Goal: Information Seeking & Learning: Learn about a topic

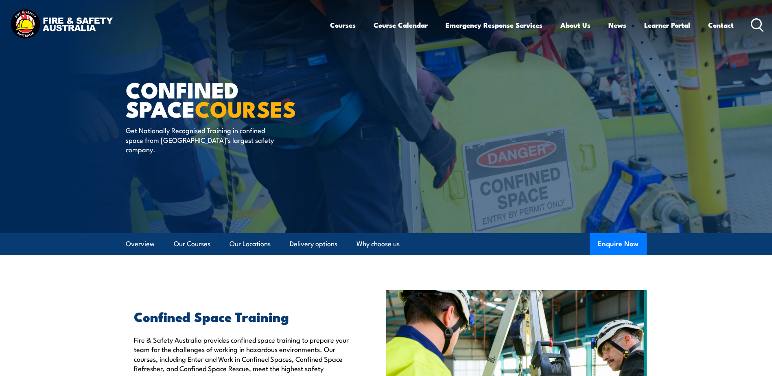
click at [759, 23] on icon at bounding box center [757, 24] width 13 height 13
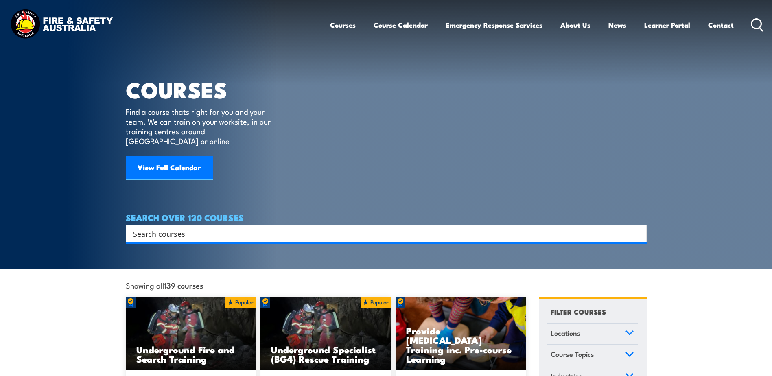
click at [374, 227] on input "Search input" at bounding box center [381, 233] width 496 height 12
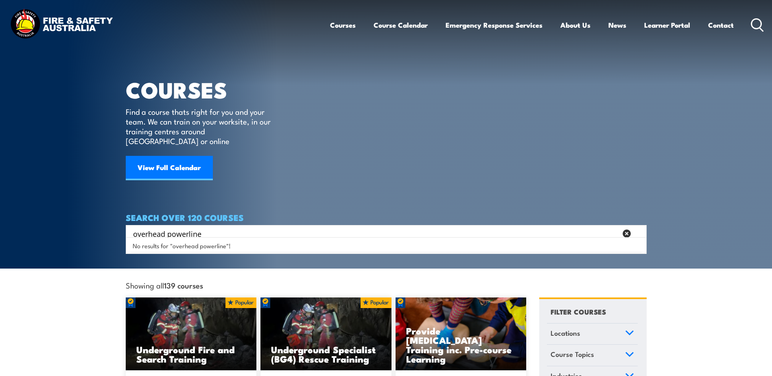
drag, startPoint x: 365, startPoint y: 228, endPoint x: 183, endPoint y: 221, distance: 182.5
click at [183, 227] on input "overhead powerline" at bounding box center [375, 233] width 484 height 12
type input "o"
type input "Powerline awareness"
drag, startPoint x: 162, startPoint y: 231, endPoint x: 81, endPoint y: 227, distance: 81.5
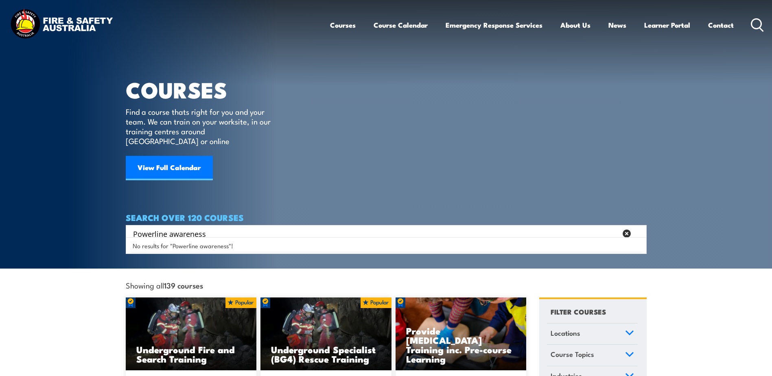
click at [79, 229] on section "COURSES Find a course thats right for you and your team. We can train on your w…" at bounding box center [386, 134] width 772 height 269
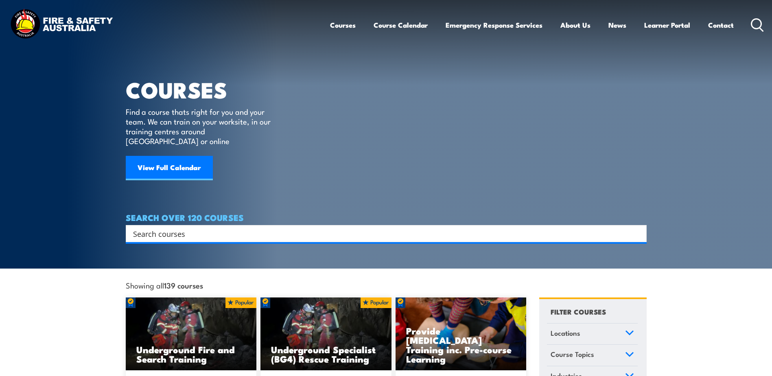
paste input "UETDREL006"
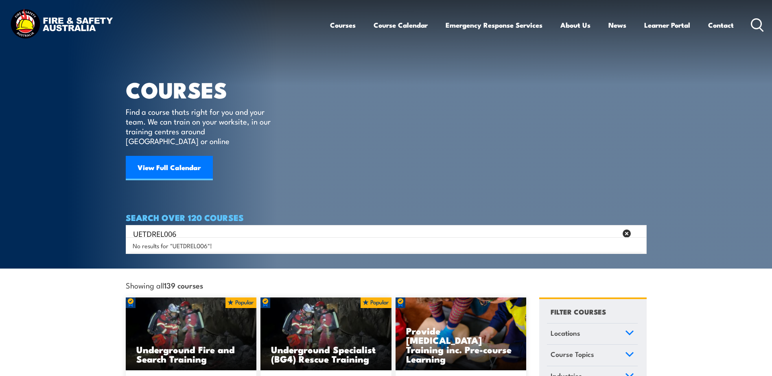
click at [261, 246] on div "No results for "UETDREL006"!" at bounding box center [386, 245] width 517 height 13
click at [420, 227] on input "UETDREL006" at bounding box center [375, 233] width 484 height 12
click at [179, 227] on input "UETDREL006" at bounding box center [375, 233] width 484 height 12
type input "UETDREL006"
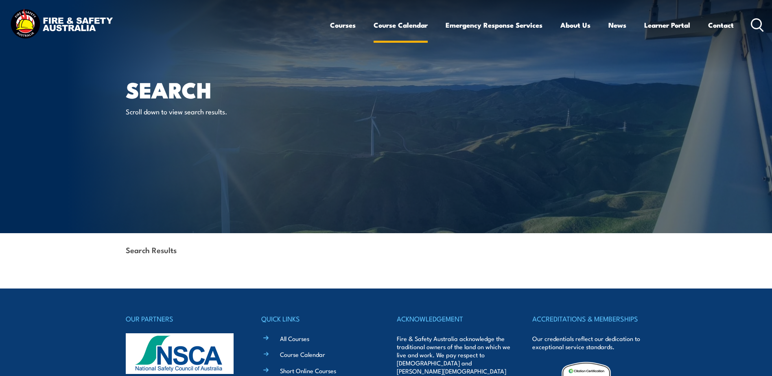
click at [387, 23] on link "Course Calendar" at bounding box center [401, 25] width 54 height 22
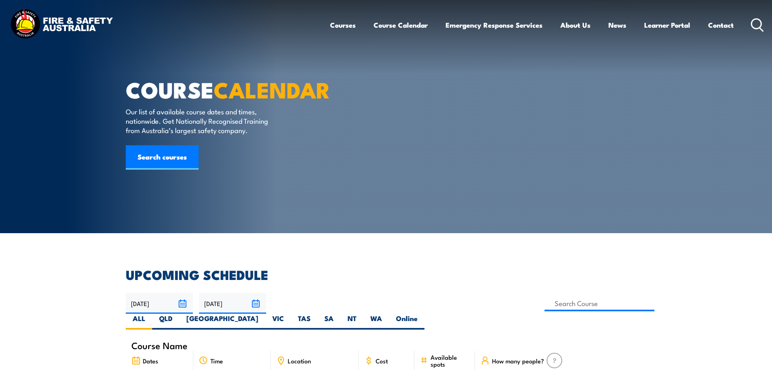
click at [753, 25] on icon at bounding box center [757, 24] width 13 height 13
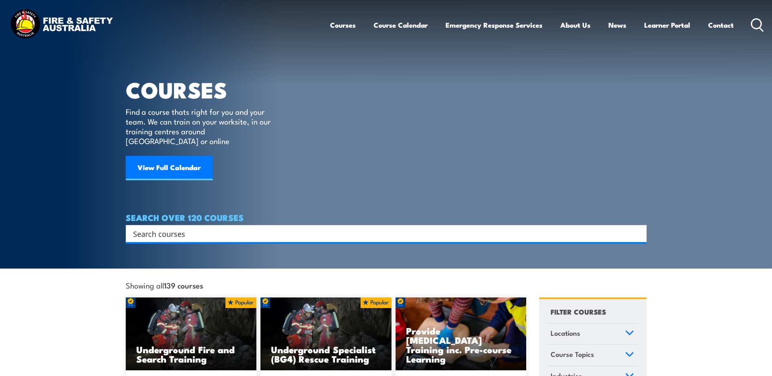
click at [753, 24] on icon at bounding box center [757, 24] width 13 height 13
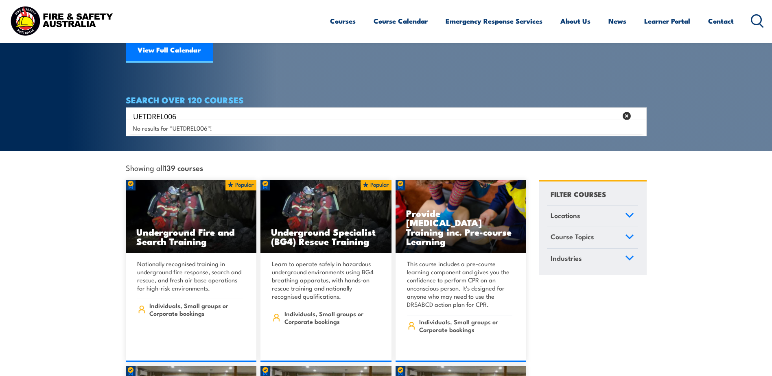
scroll to position [122, 0]
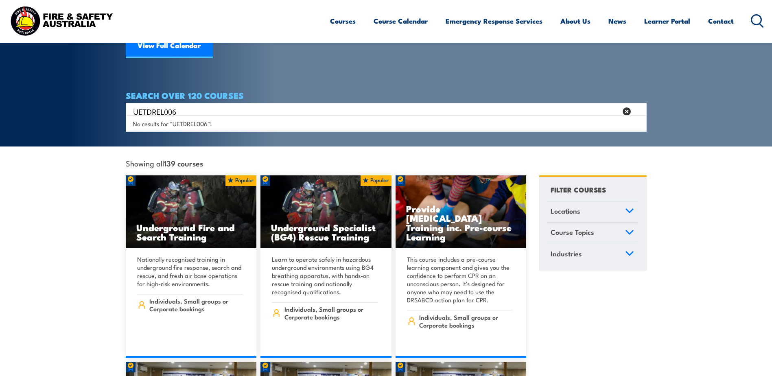
type input "UETDREL006"
click at [622, 223] on link "Course Topics" at bounding box center [592, 233] width 91 height 21
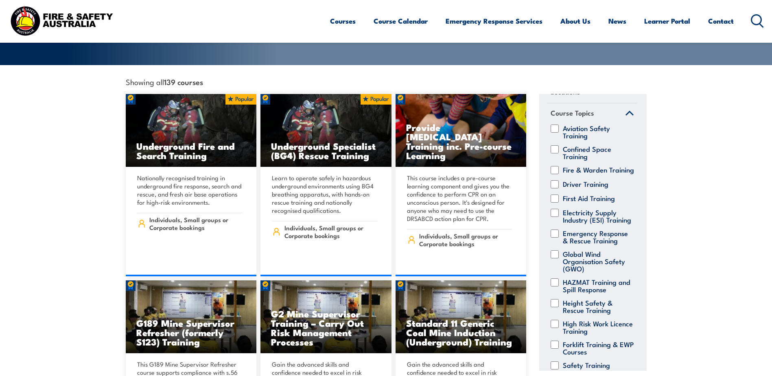
scroll to position [0, 0]
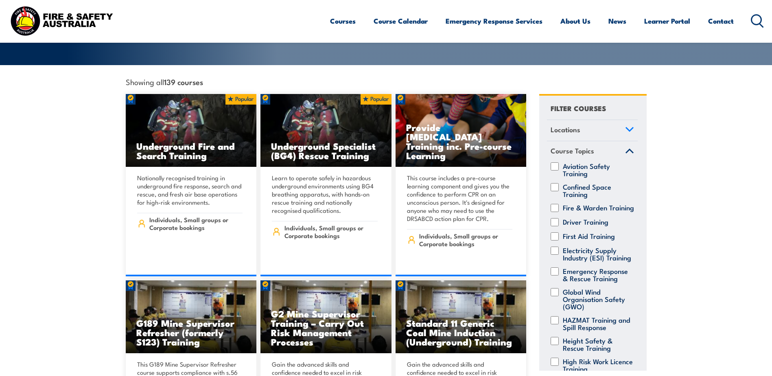
drag, startPoint x: 604, startPoint y: 139, endPoint x: 605, endPoint y: 134, distance: 4.5
click at [604, 141] on link "Course Topics" at bounding box center [592, 151] width 91 height 21
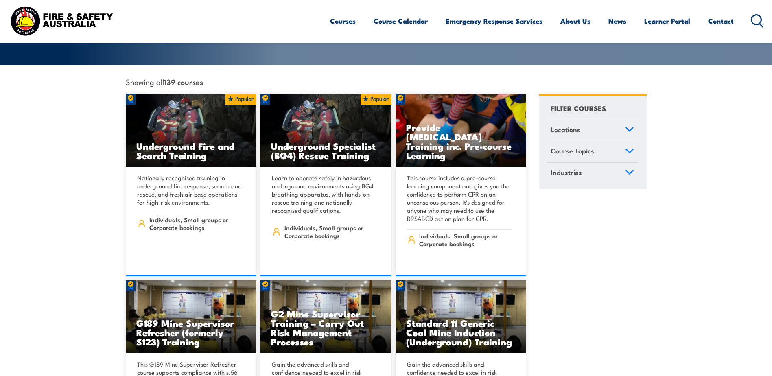
click at [610, 120] on link "Locations" at bounding box center [592, 130] width 91 height 21
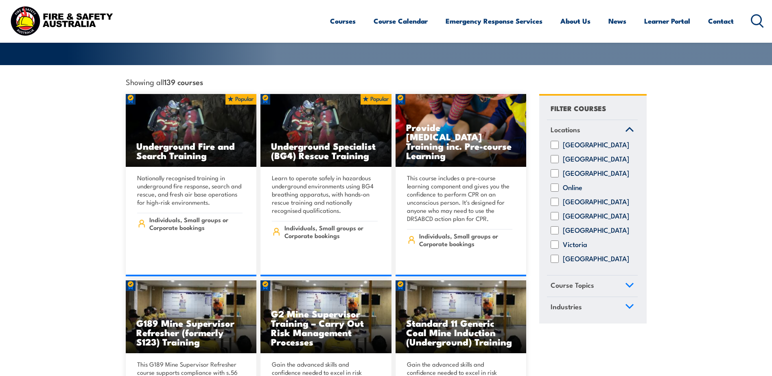
click at [555, 155] on input "New South Wales" at bounding box center [555, 159] width 8 height 8
checkbox input "true"
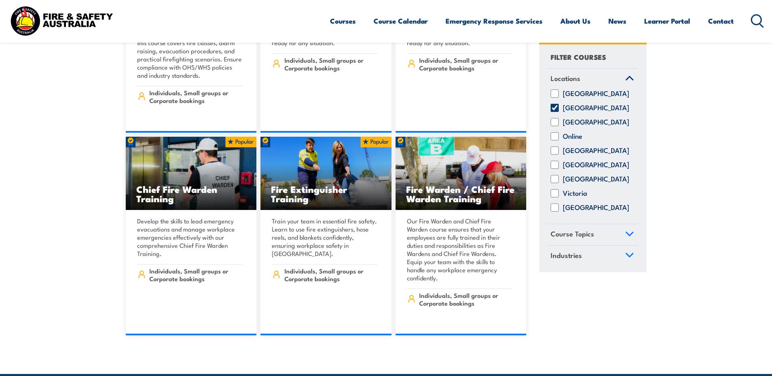
scroll to position [7000, 0]
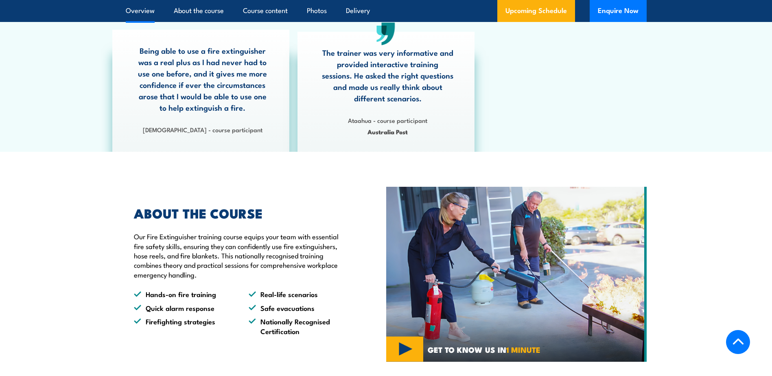
scroll to position [407, 0]
